Goal: Information Seeking & Learning: Learn about a topic

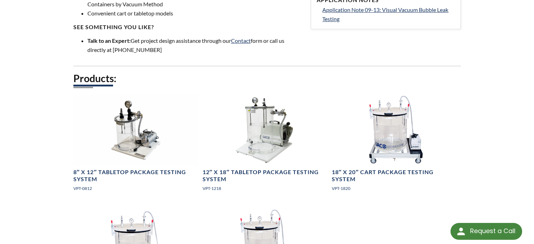
scroll to position [211, 0]
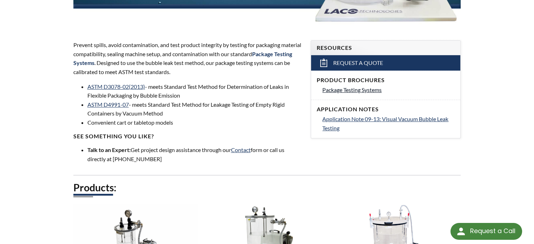
click at [357, 91] on span "Package Testing Systems" at bounding box center [351, 89] width 59 height 7
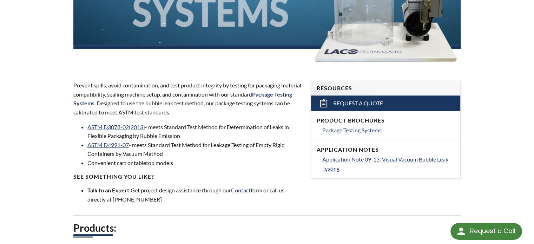
scroll to position [53, 0]
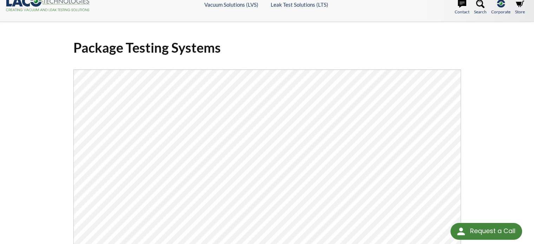
scroll to position [8, 0]
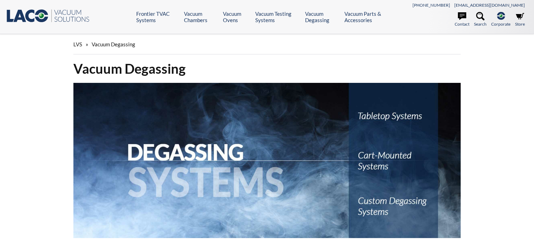
select select "Language Translate Widget"
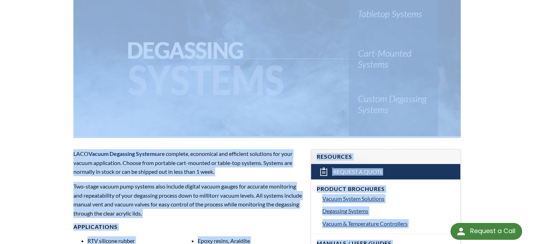
scroll to position [105, 0]
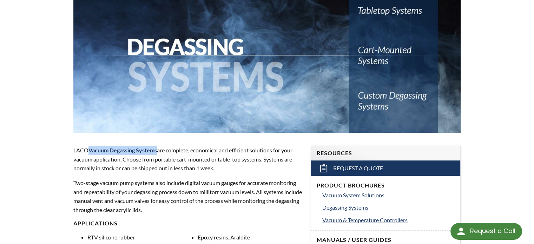
drag, startPoint x: 90, startPoint y: 149, endPoint x: 158, endPoint y: 147, distance: 67.8
click at [157, 147] on strong "Vacuum Degassing Systems" at bounding box center [122, 150] width 68 height 7
copy strong "Vacuum Degassing Systems"
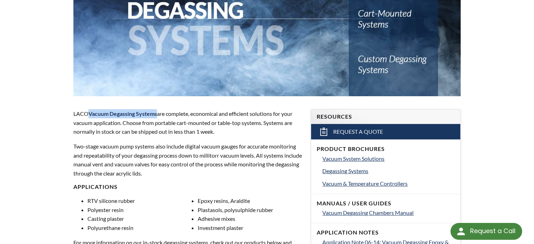
scroll to position [158, 0]
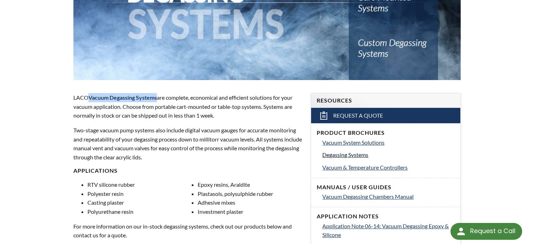
click at [363, 154] on span "Degassing Systems" at bounding box center [345, 154] width 46 height 7
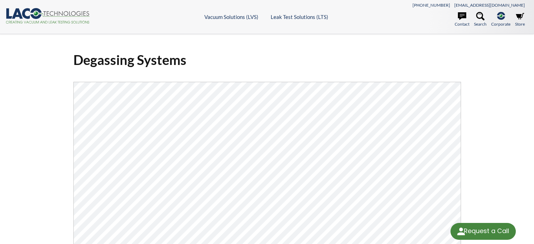
select select "Language Translate Widget"
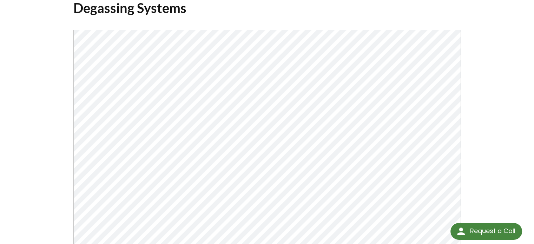
scroll to position [53, 0]
